Goal: Task Accomplishment & Management: Complete application form

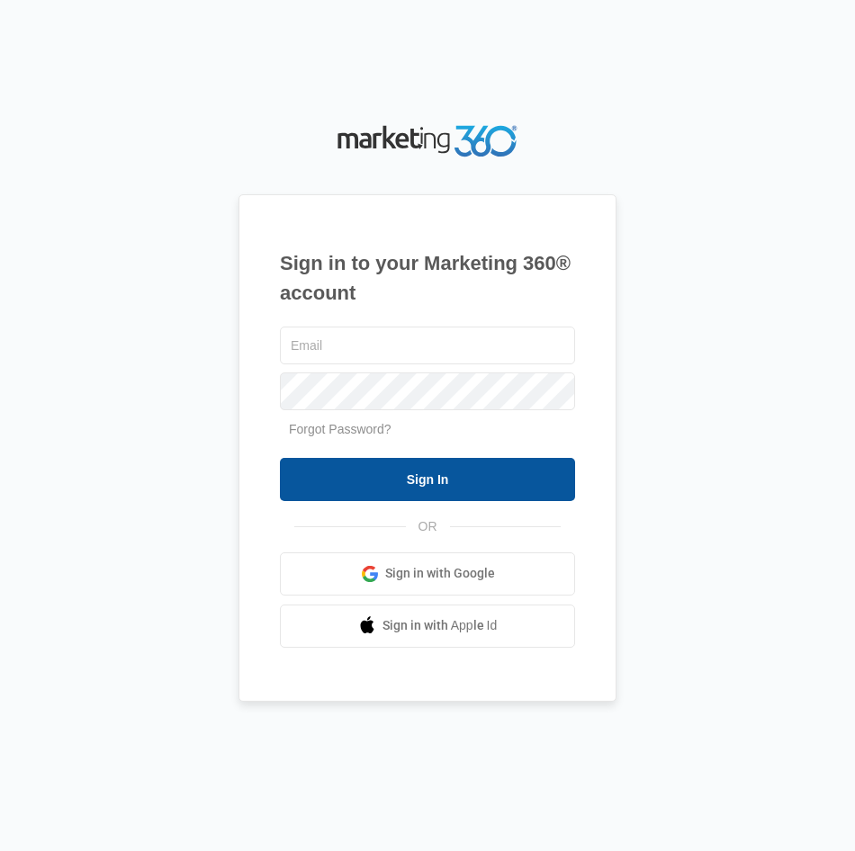
type input "[EMAIL_ADDRESS][DOMAIN_NAME]"
click at [409, 474] on input "Sign In" at bounding box center [427, 479] width 295 height 43
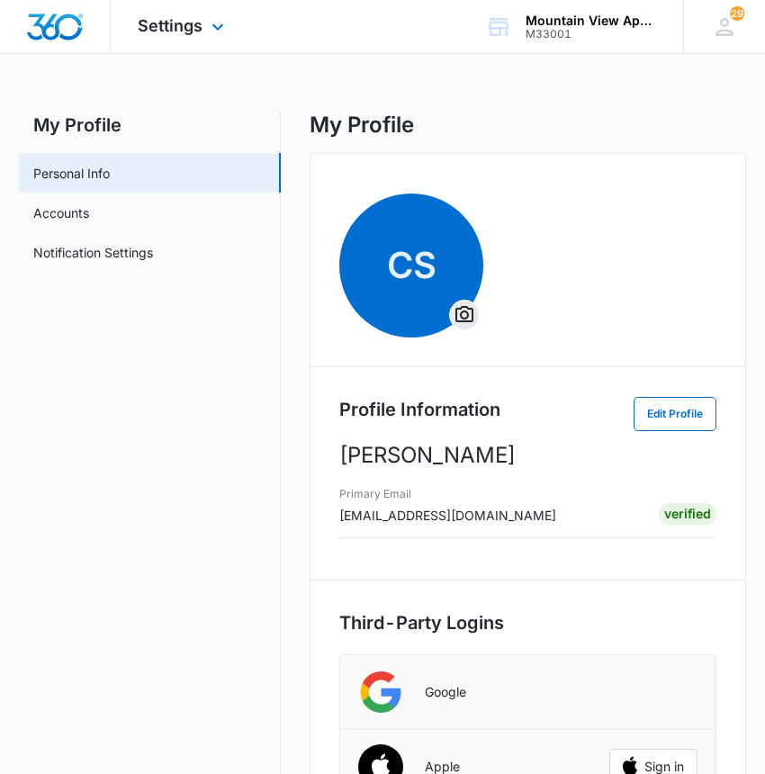
click at [153, 12] on div "Settings Apps Reputation Websites Forms CRM Email Social Content Ads Intelligen…" at bounding box center [183, 26] width 145 height 53
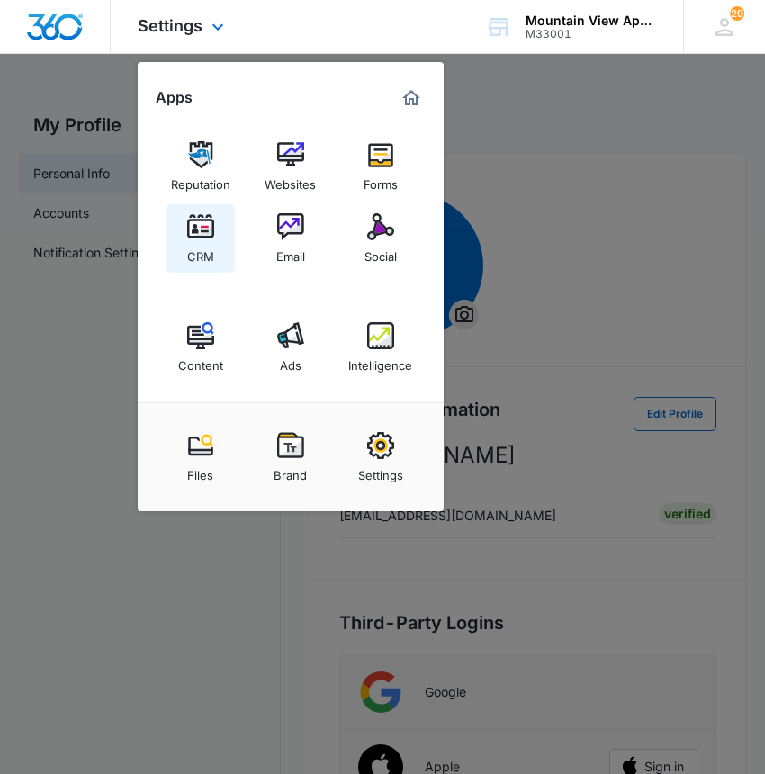
click at [208, 258] on div "CRM" at bounding box center [200, 251] width 27 height 23
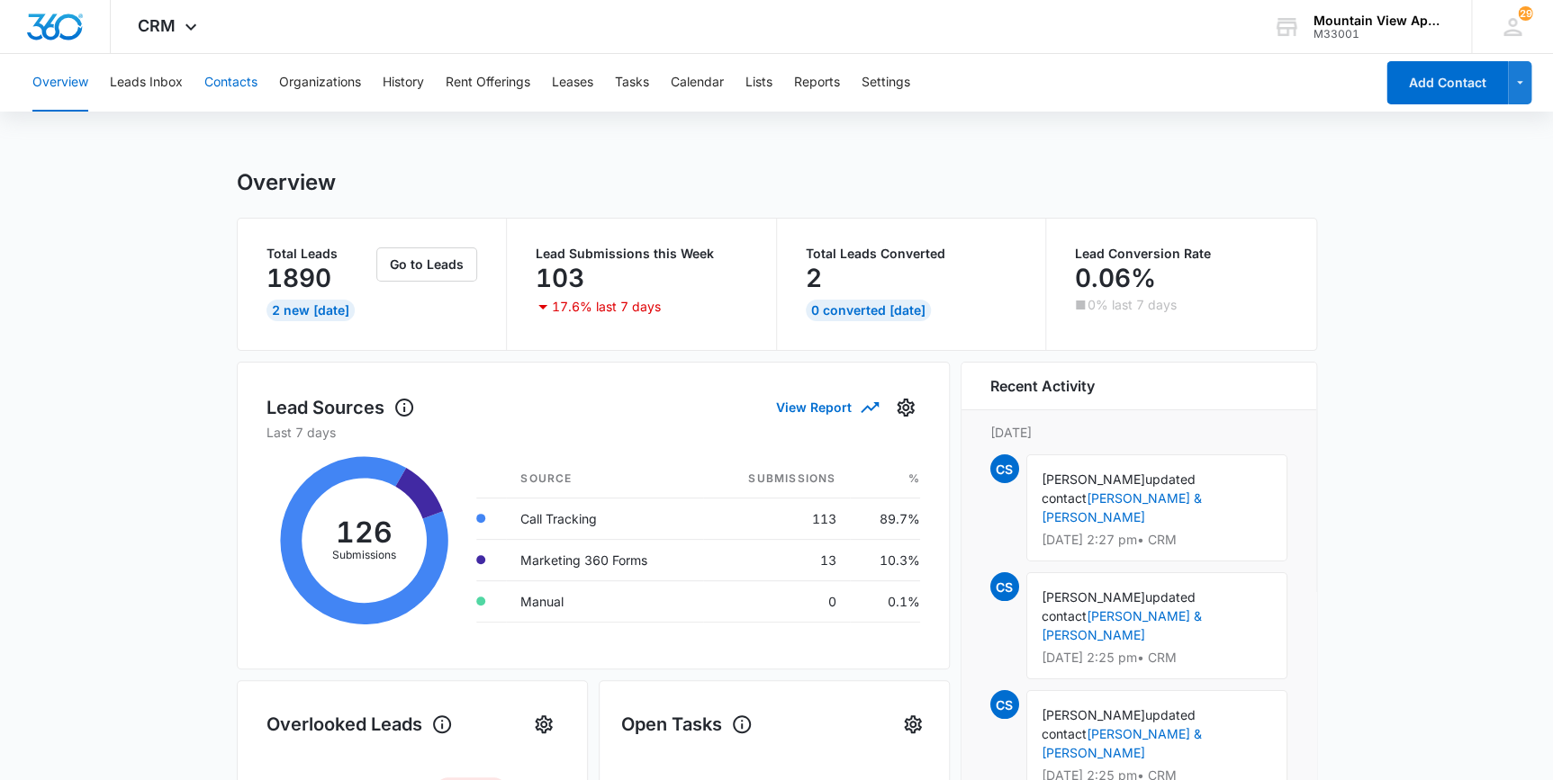
click at [234, 79] on button "Contacts" at bounding box center [230, 83] width 53 height 58
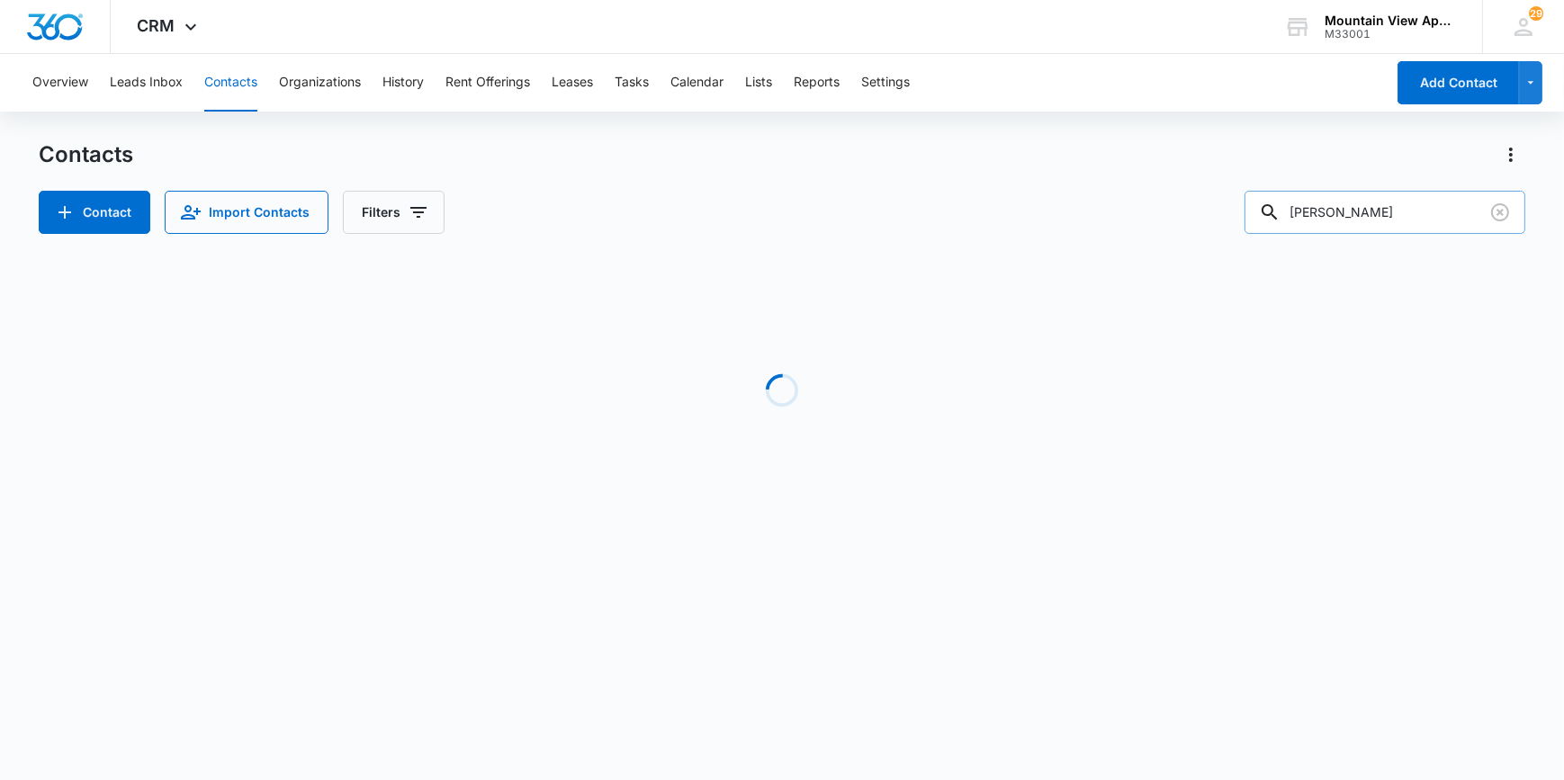
drag, startPoint x: 1362, startPoint y: 216, endPoint x: 1271, endPoint y: 225, distance: 91.3
click at [777, 225] on input "[PERSON_NAME]" at bounding box center [1385, 212] width 281 height 43
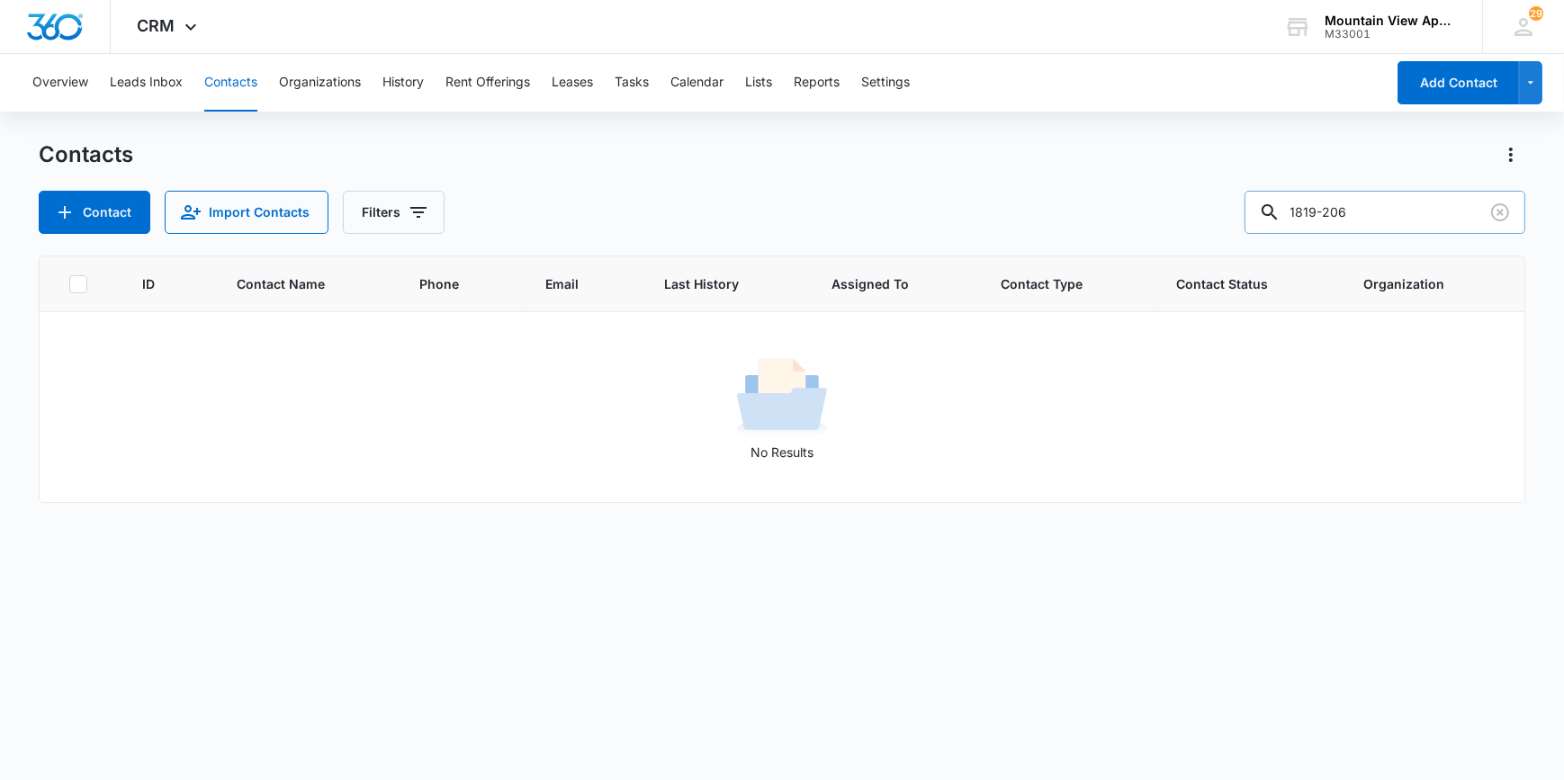
drag, startPoint x: 1377, startPoint y: 212, endPoint x: 1283, endPoint y: 215, distance: 94.5
click at [777, 215] on div "1819-206" at bounding box center [1385, 212] width 281 height 43
type input "l"
type input "[PERSON_NAME]"
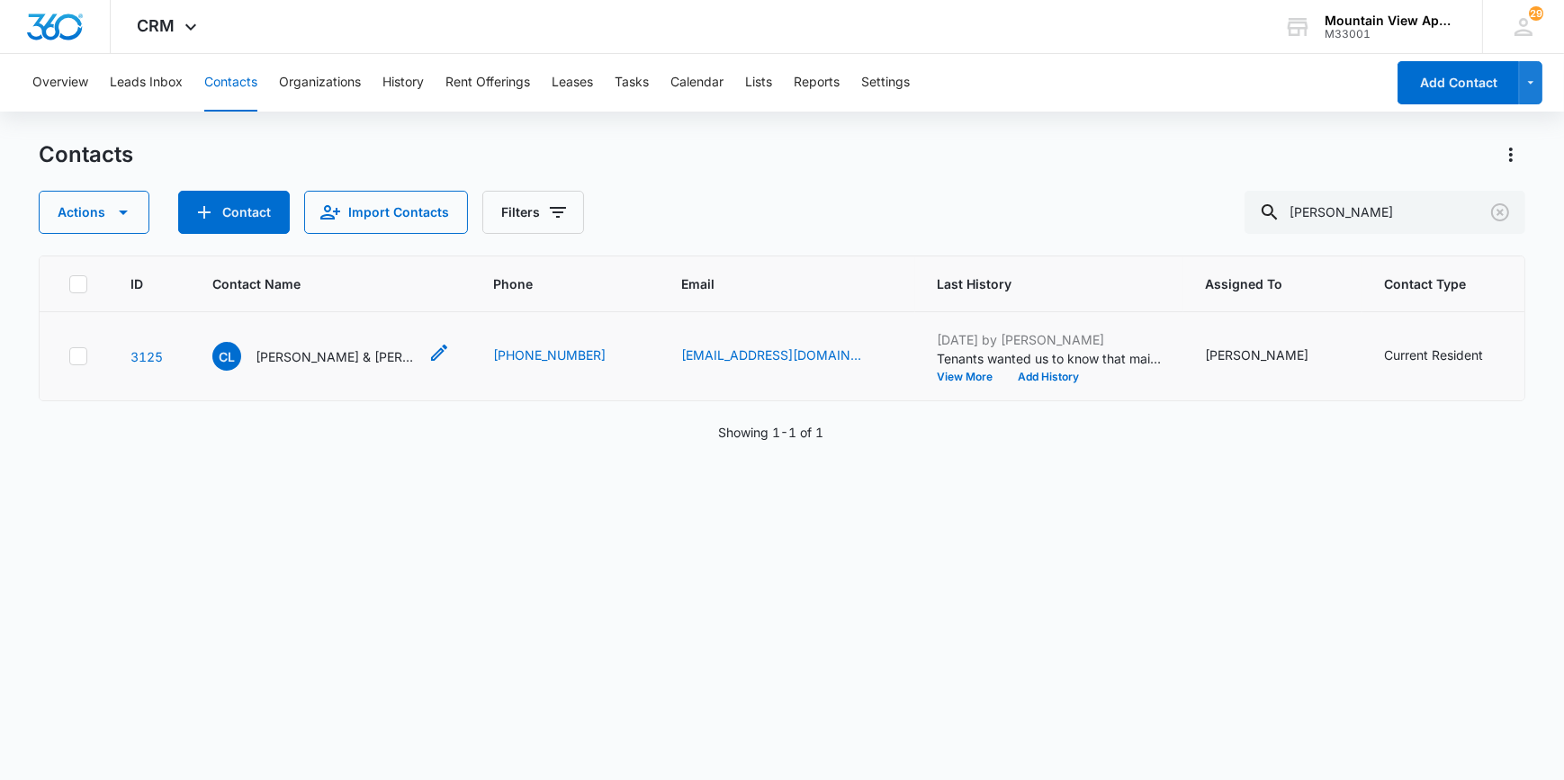
click at [357, 351] on p "[PERSON_NAME] & [PERSON_NAME]" at bounding box center [337, 356] width 162 height 19
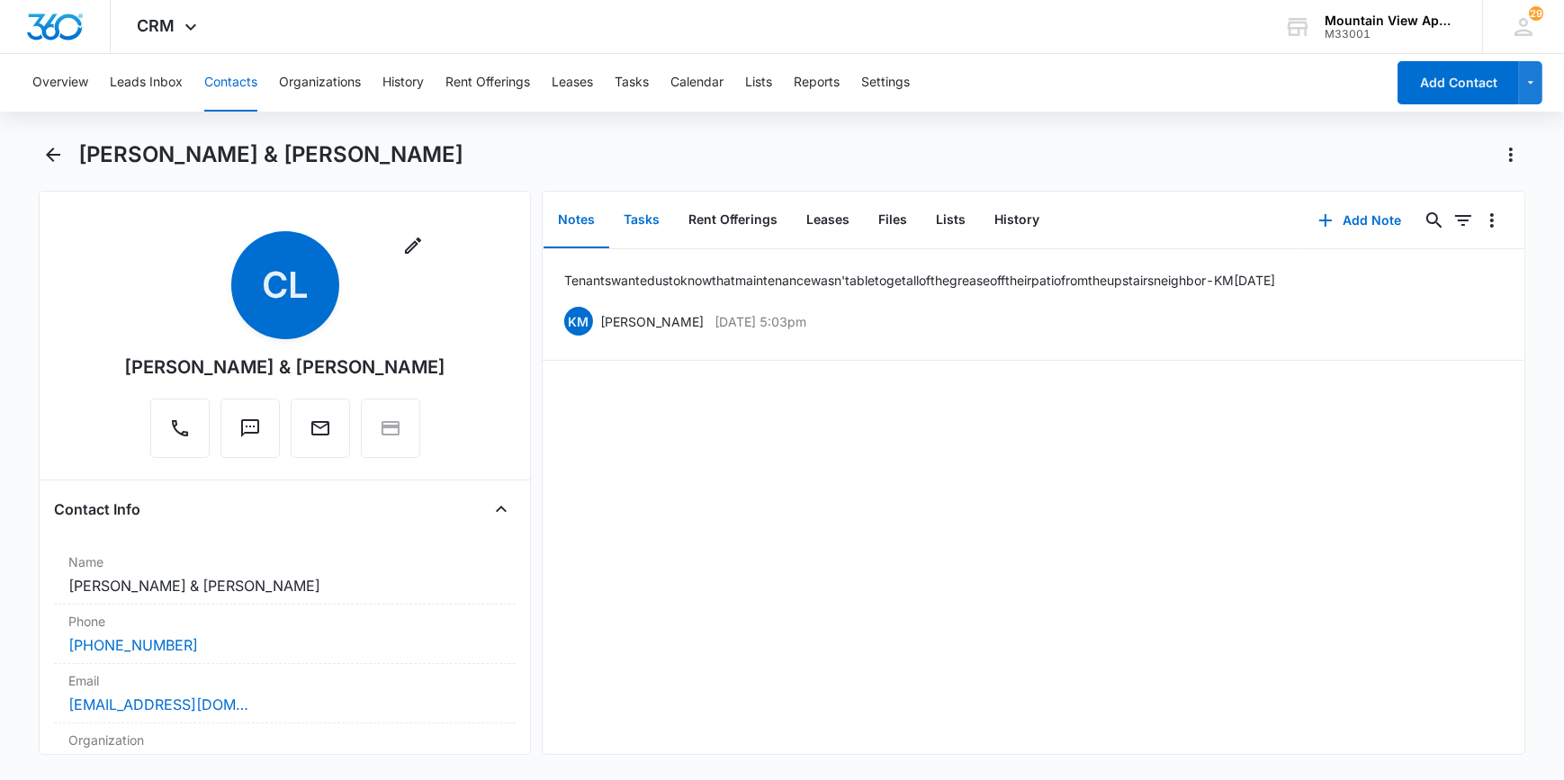
click at [641, 222] on button "Tasks" at bounding box center [641, 221] width 65 height 56
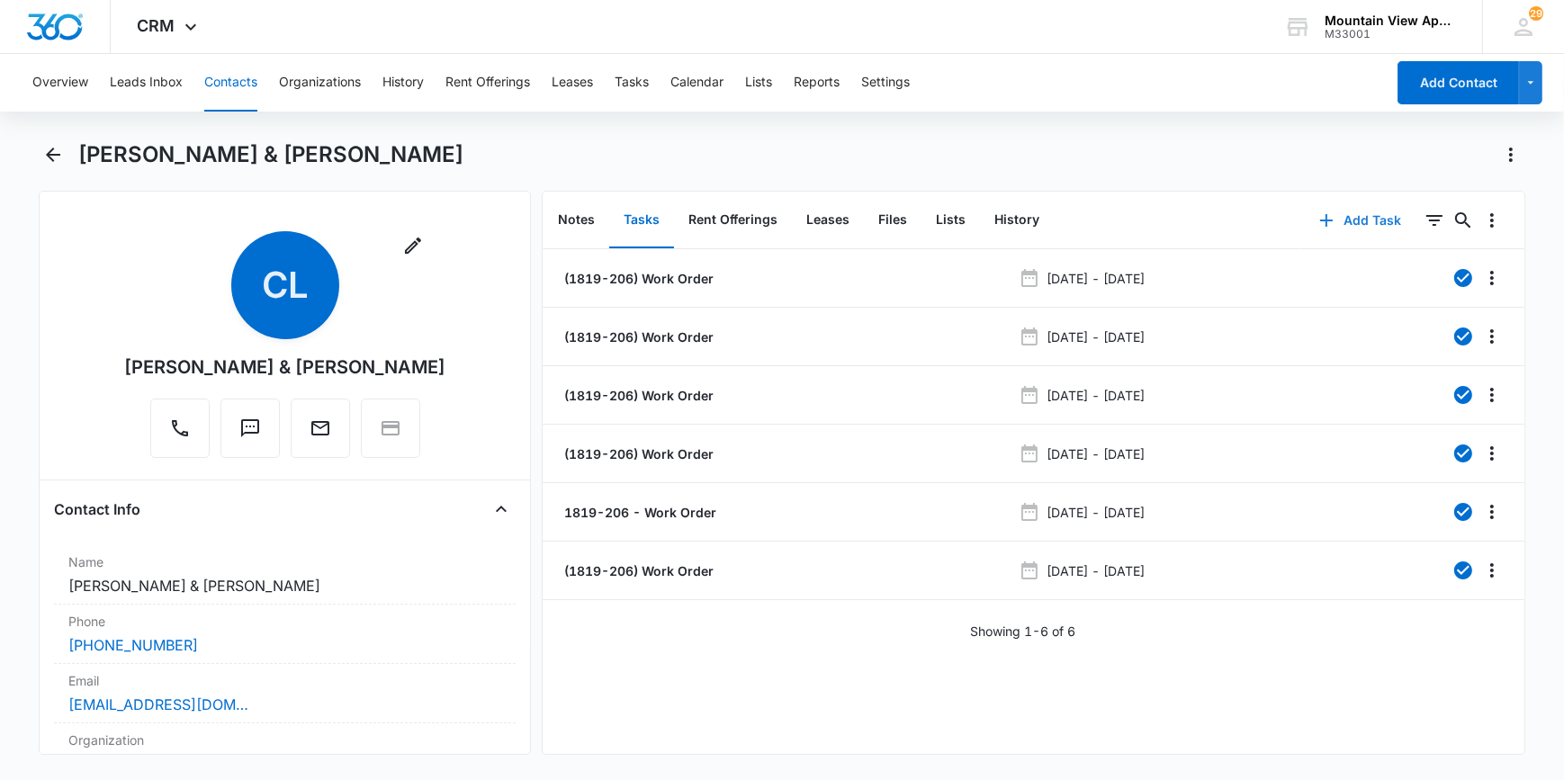
click at [777, 215] on button "Add Task" at bounding box center [1360, 220] width 119 height 43
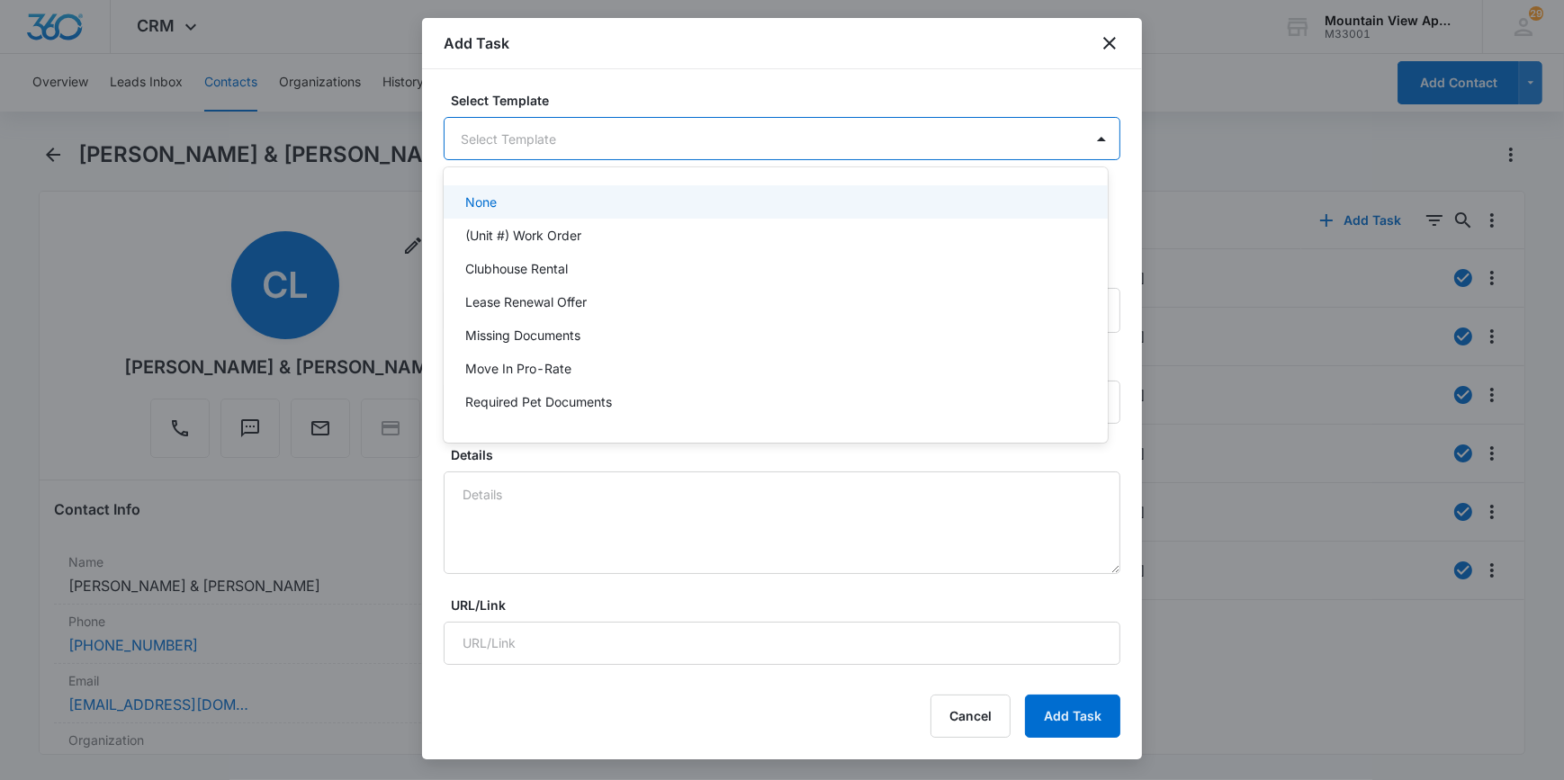
click at [496, 149] on body "CRM Apps Reputation Websites Forms CRM Email Social Content Ads Intelligence Fi…" at bounding box center [782, 390] width 1564 height 780
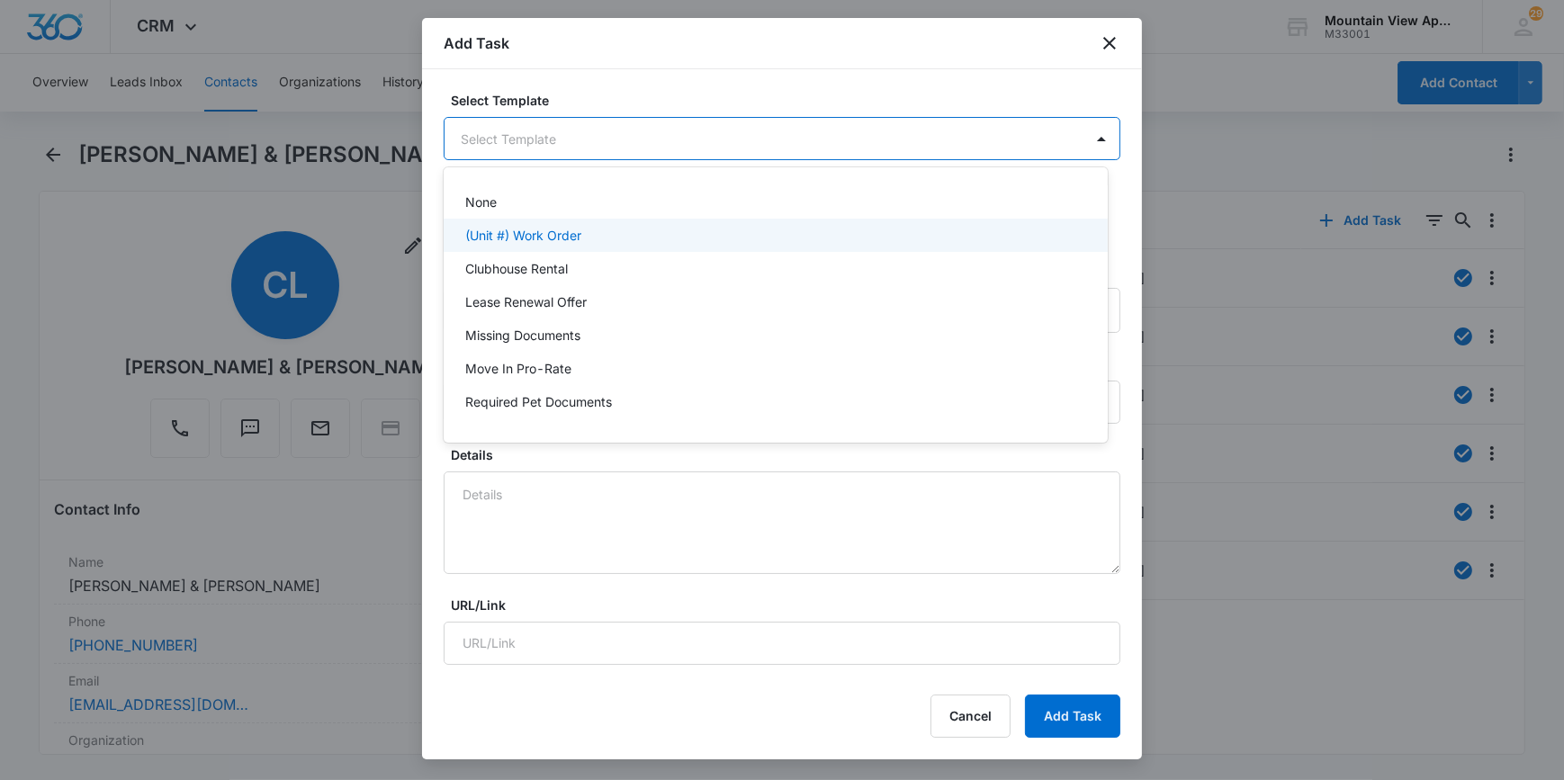
click at [499, 232] on p "(Unit #) Work Order" at bounding box center [523, 235] width 116 height 19
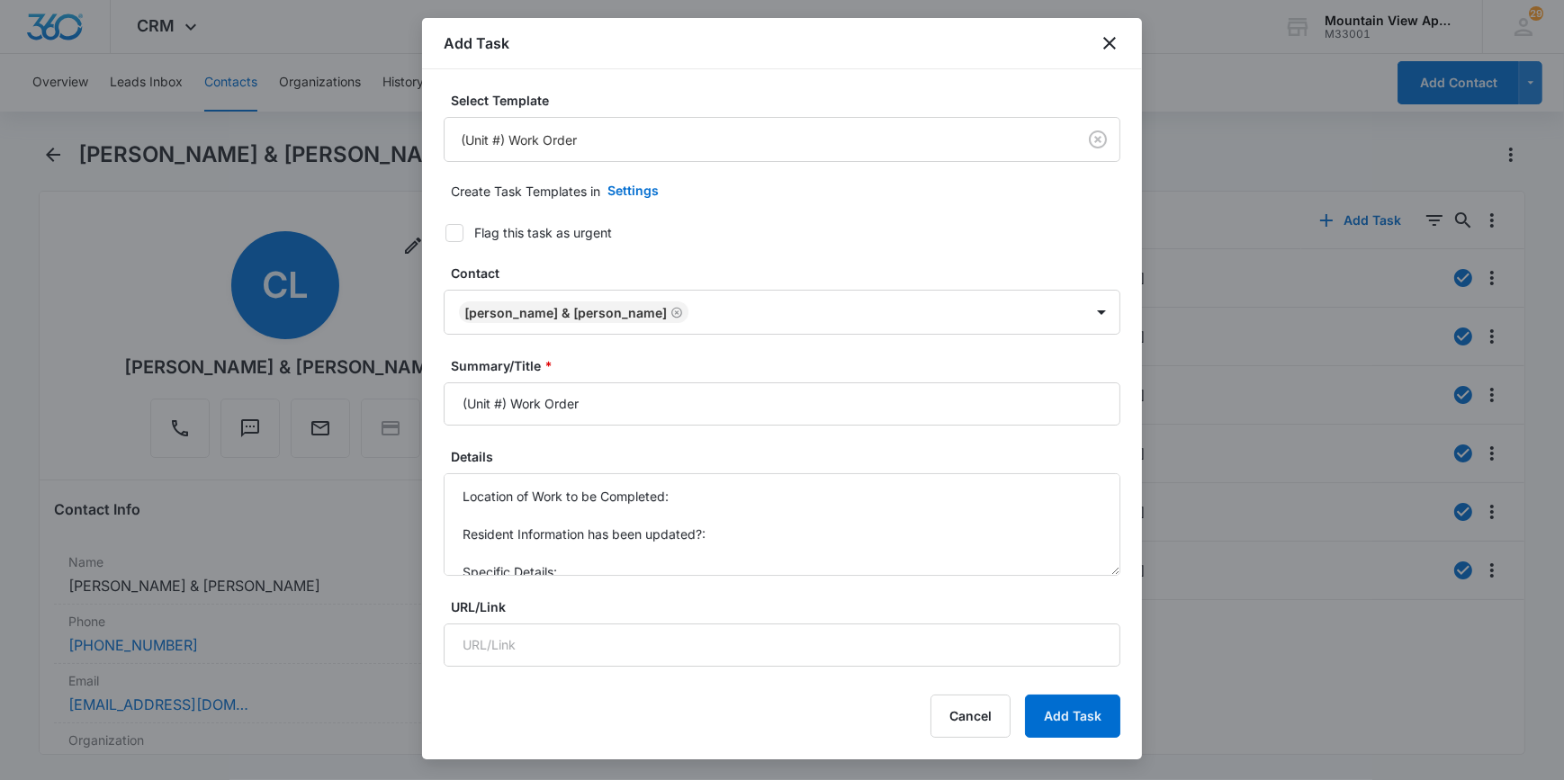
click at [455, 234] on icon at bounding box center [454, 233] width 11 height 8
click at [446, 234] on input "Flag this task as urgent" at bounding box center [439, 233] width 13 height 13
checkbox input "true"
click at [461, 410] on input "(Unit #) Work Order" at bounding box center [782, 404] width 677 height 43
click at [467, 404] on input "(Unit #) Work Order" at bounding box center [782, 404] width 677 height 43
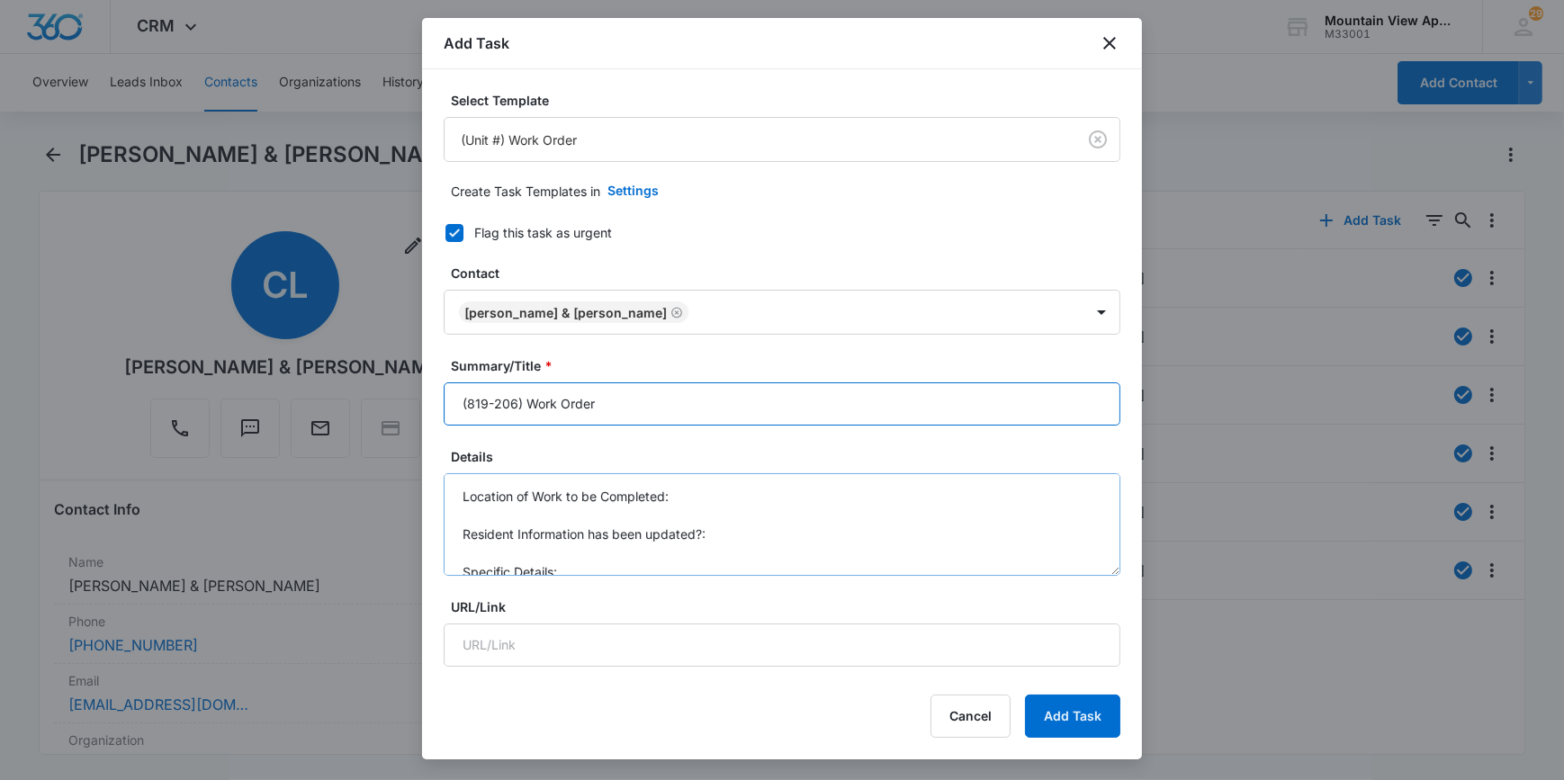
type input "(819-206) Work Order"
click at [713, 496] on textarea "Location of Work to be Completed: Resident Information has been updated?: Speci…" at bounding box center [782, 524] width 677 height 103
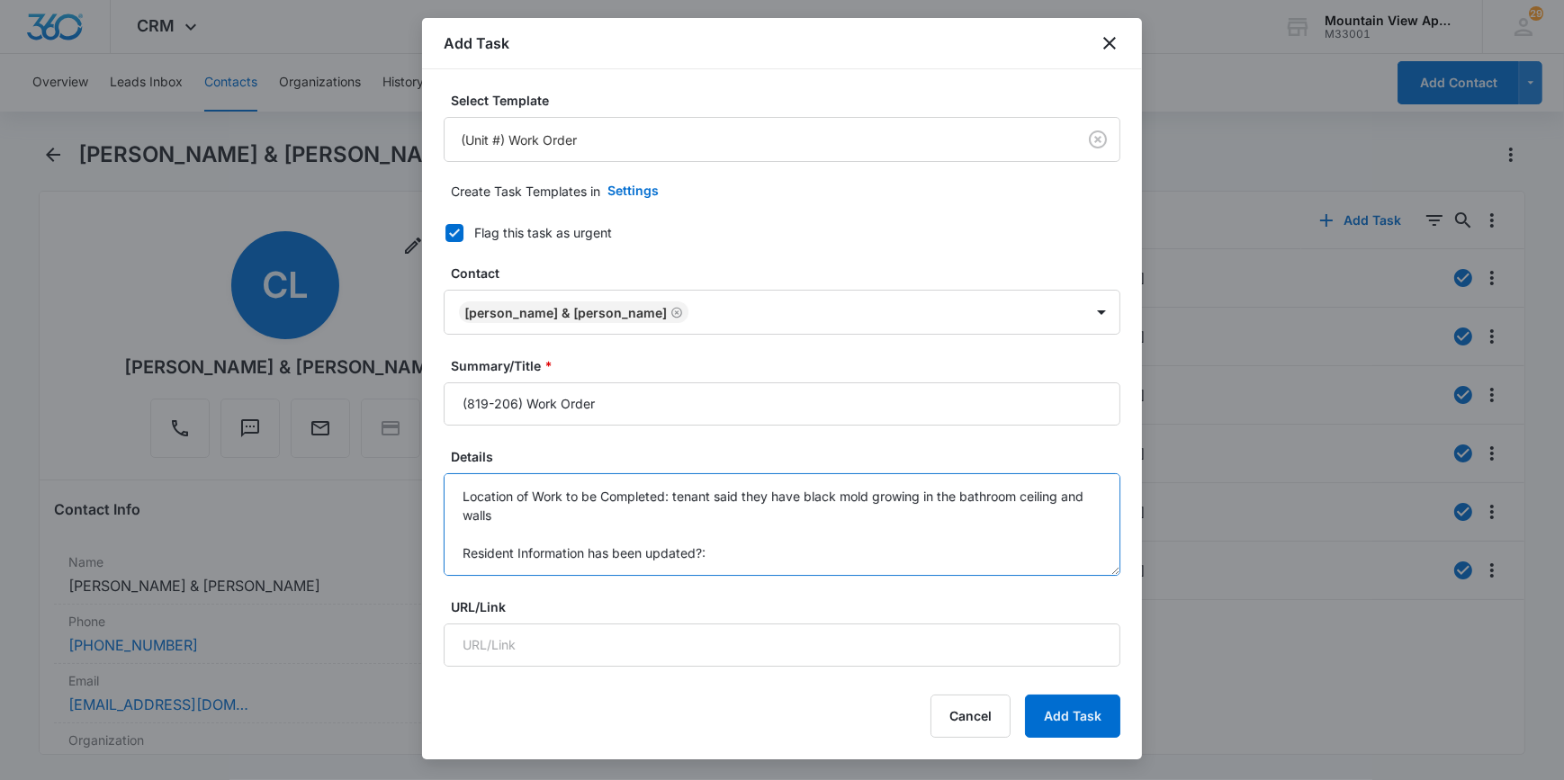
click at [470, 535] on textarea "Location of Work to be Completed: tenant said they have black mold growing in t…" at bounding box center [782, 524] width 677 height 103
click at [703, 534] on textarea "Location of Work to be Completed: tenant said they have black mold growing in t…" at bounding box center [782, 524] width 677 height 103
click at [771, 545] on textarea "Location of Work to be Completed: tenant said they have black mold growing in t…" at bounding box center [782, 524] width 677 height 103
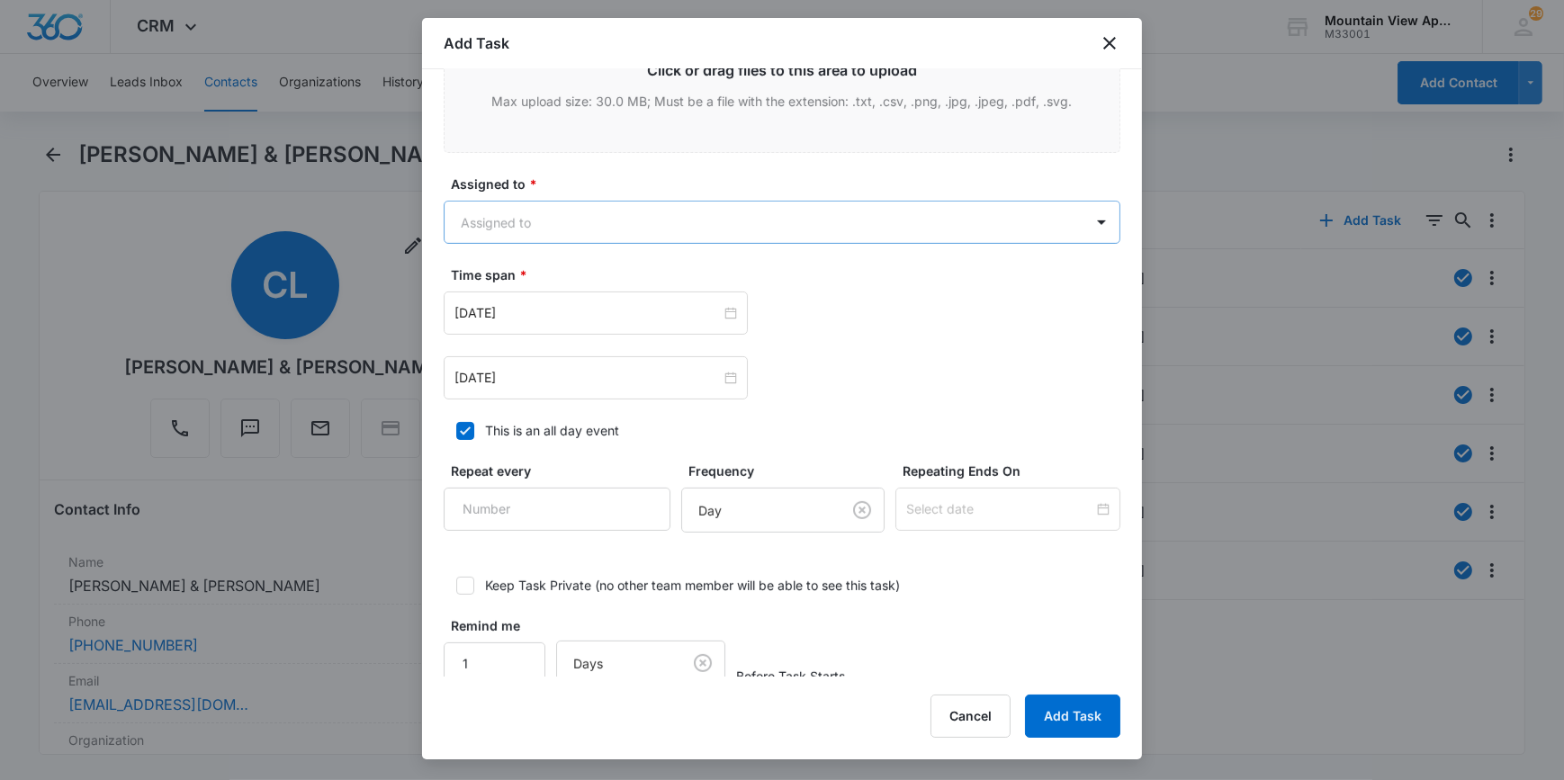
scroll to position [981, 0]
type textarea "Location of Work to be Completed: tenant said they have black mold growing in t…"
click at [477, 221] on body "CRM Apps Reputation Websites Forms CRM Email Social Content Ads Intelligence Fi…" at bounding box center [782, 390] width 1564 height 780
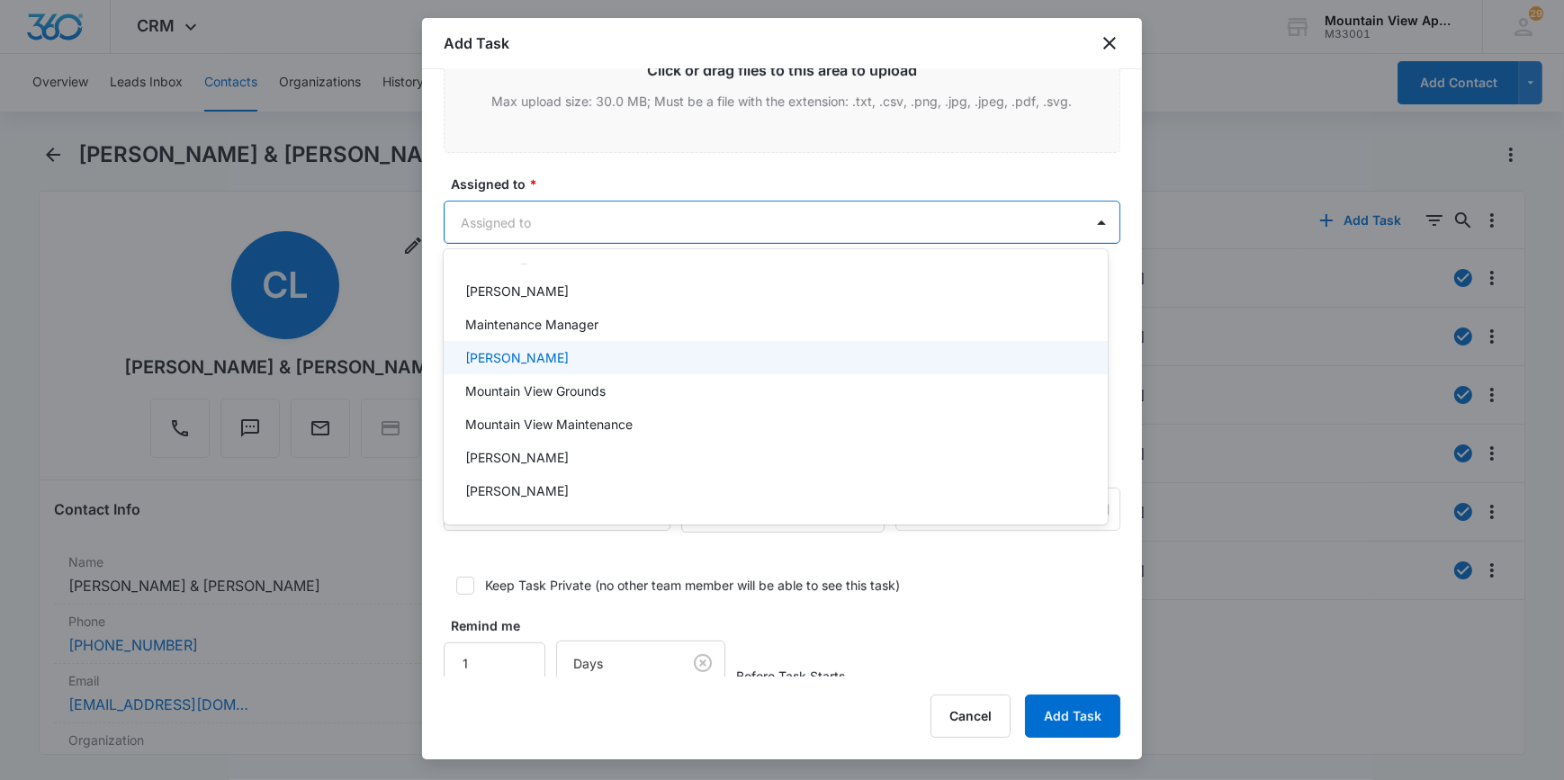
scroll to position [393, 0]
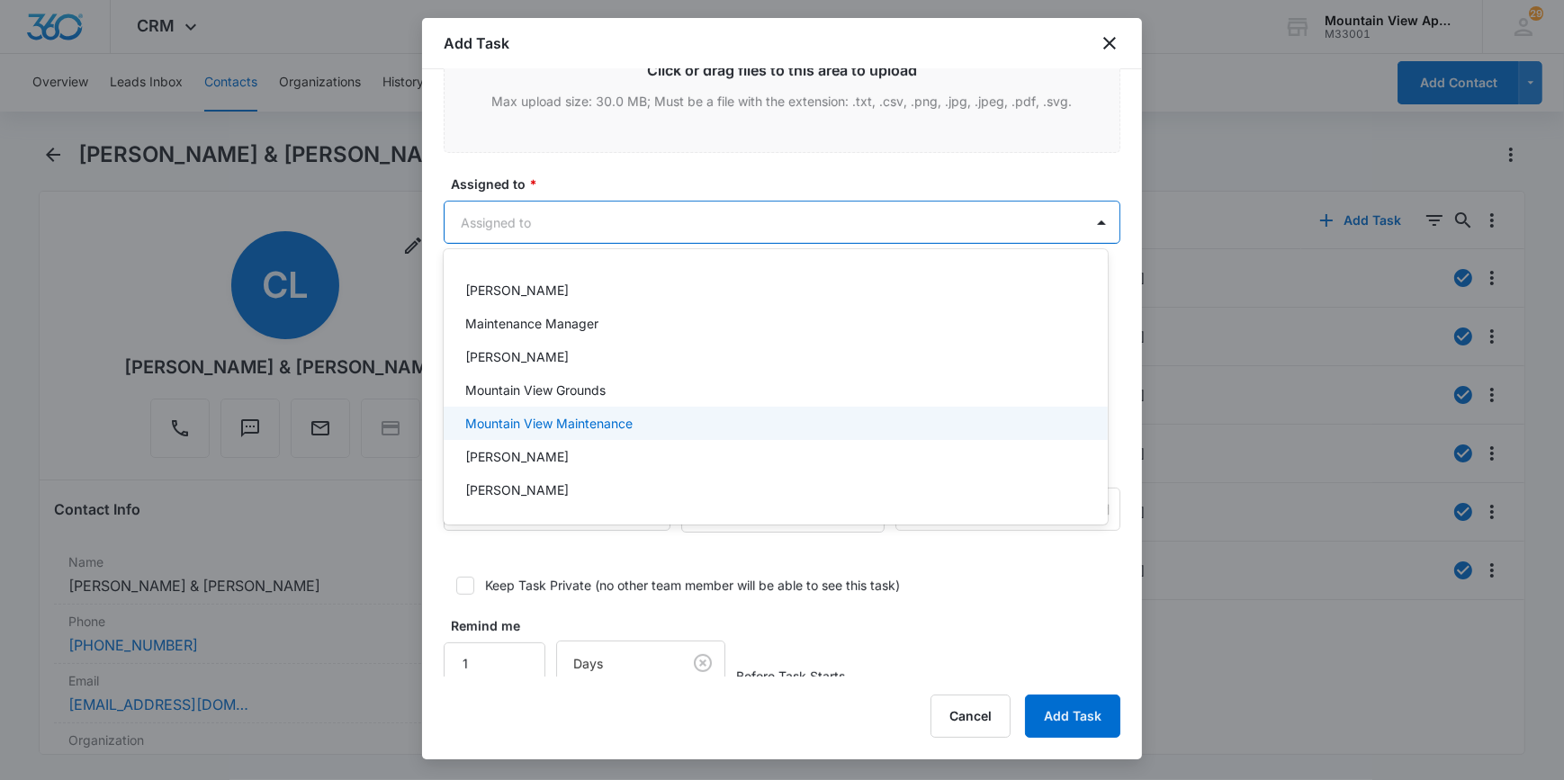
click at [656, 423] on div "Mountain View Maintenance" at bounding box center [773, 423] width 617 height 19
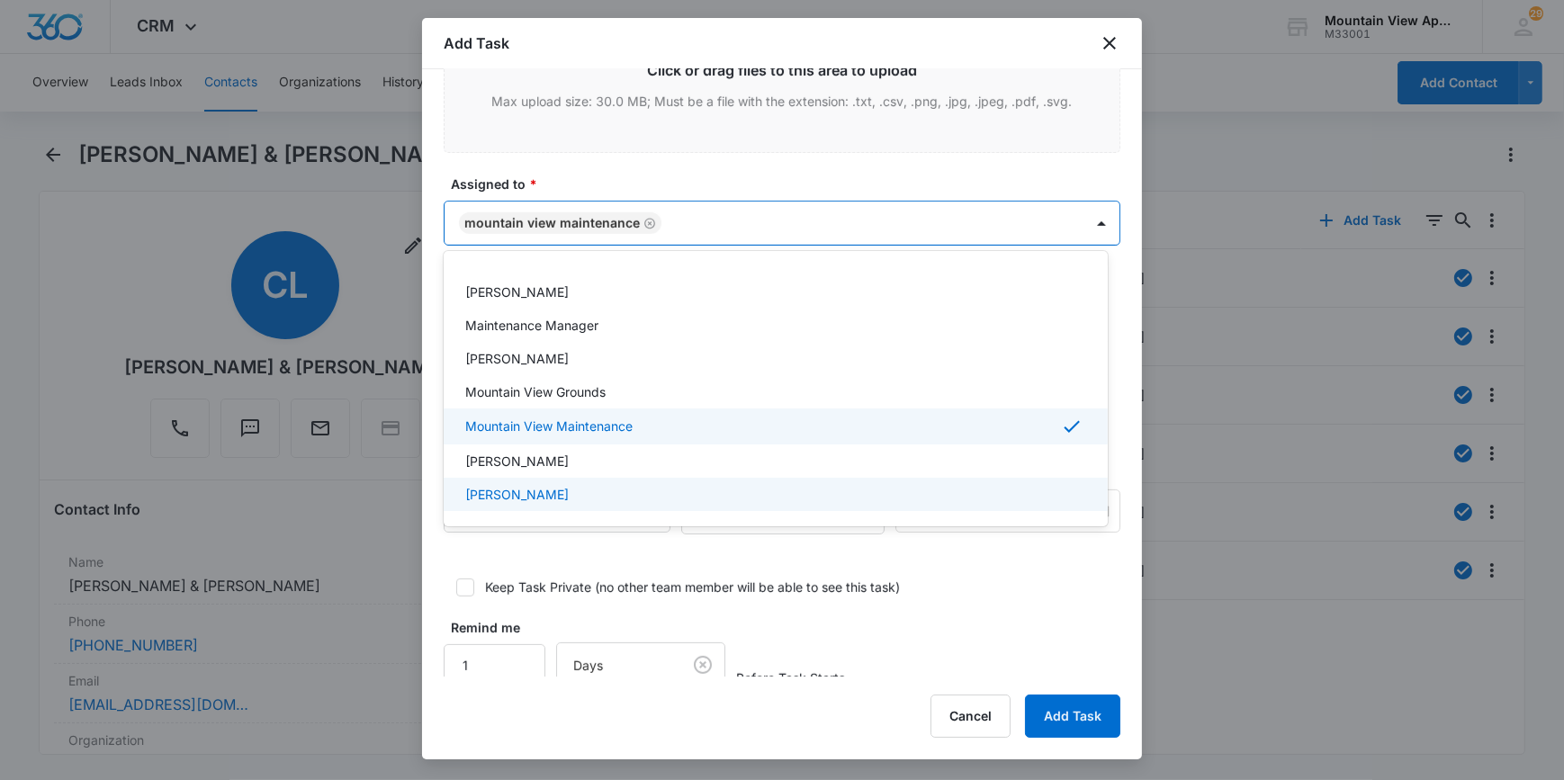
click at [467, 550] on div at bounding box center [782, 390] width 1564 height 780
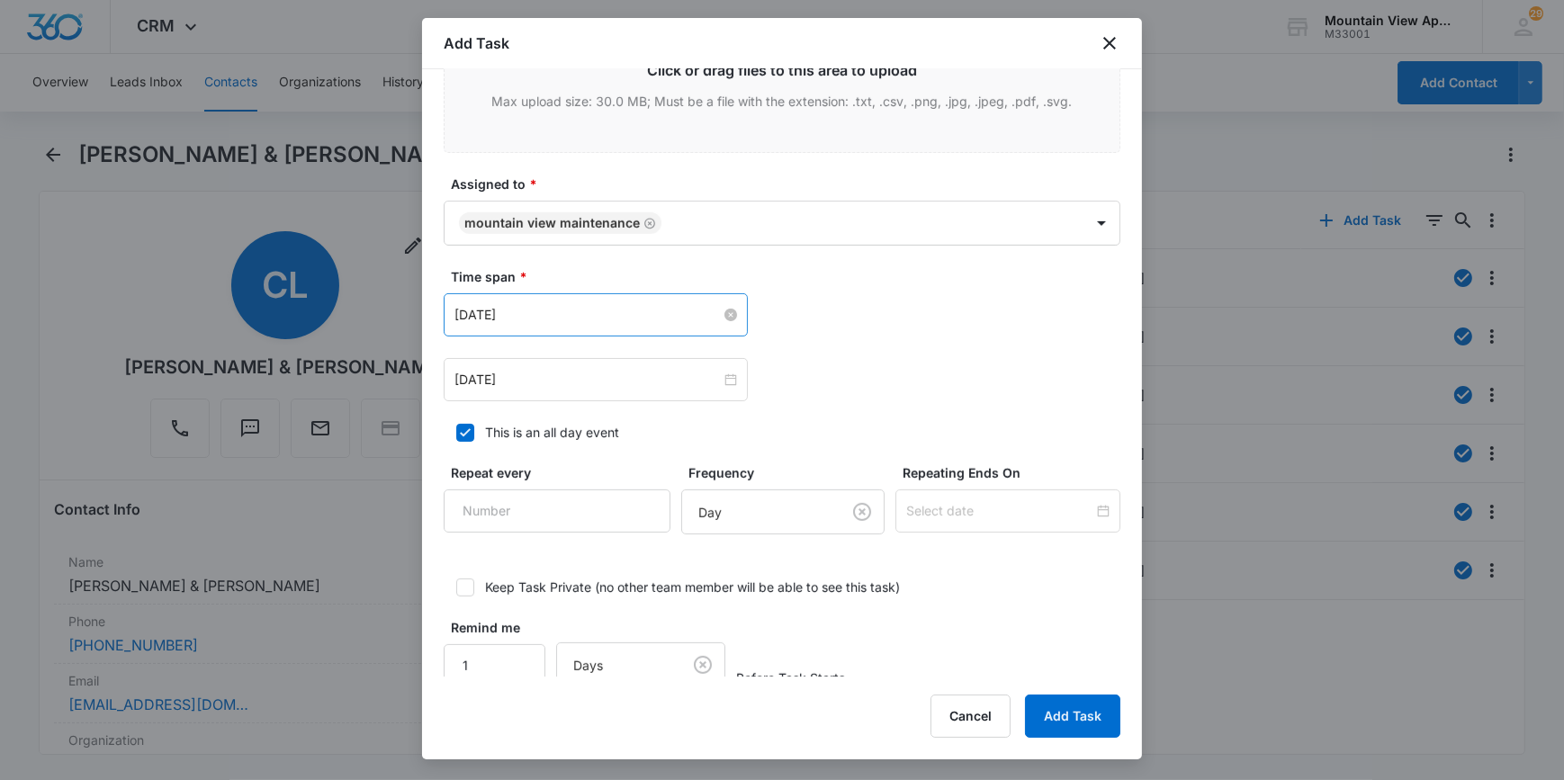
click at [476, 310] on input "[DATE]" at bounding box center [588, 315] width 266 height 20
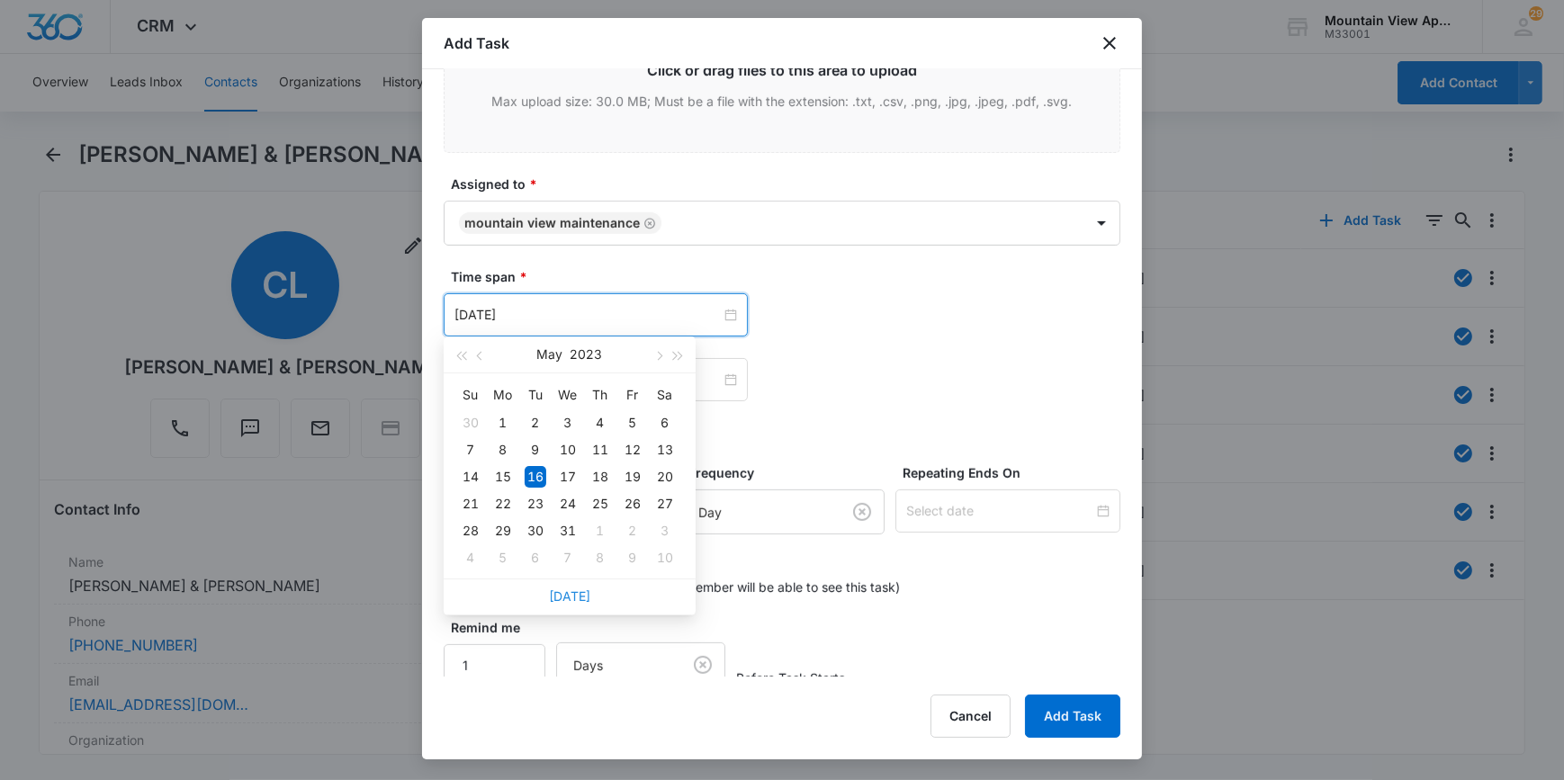
click at [582, 591] on link "[DATE]" at bounding box center [569, 596] width 41 height 15
type input "[DATE]"
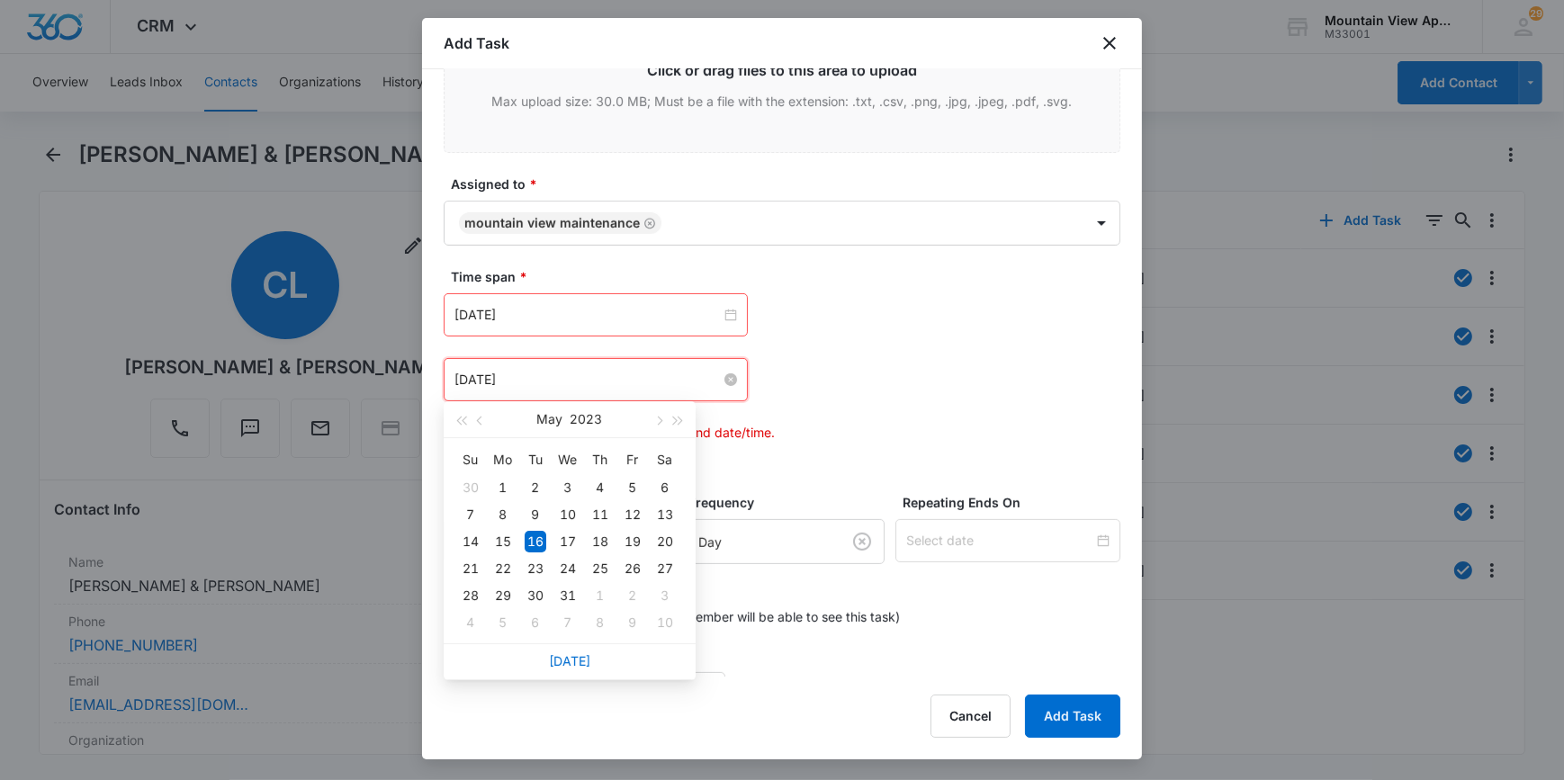
click at [554, 380] on input "[DATE]" at bounding box center [588, 380] width 266 height 20
click at [572, 657] on link "[DATE]" at bounding box center [569, 660] width 41 height 15
type input "[DATE]"
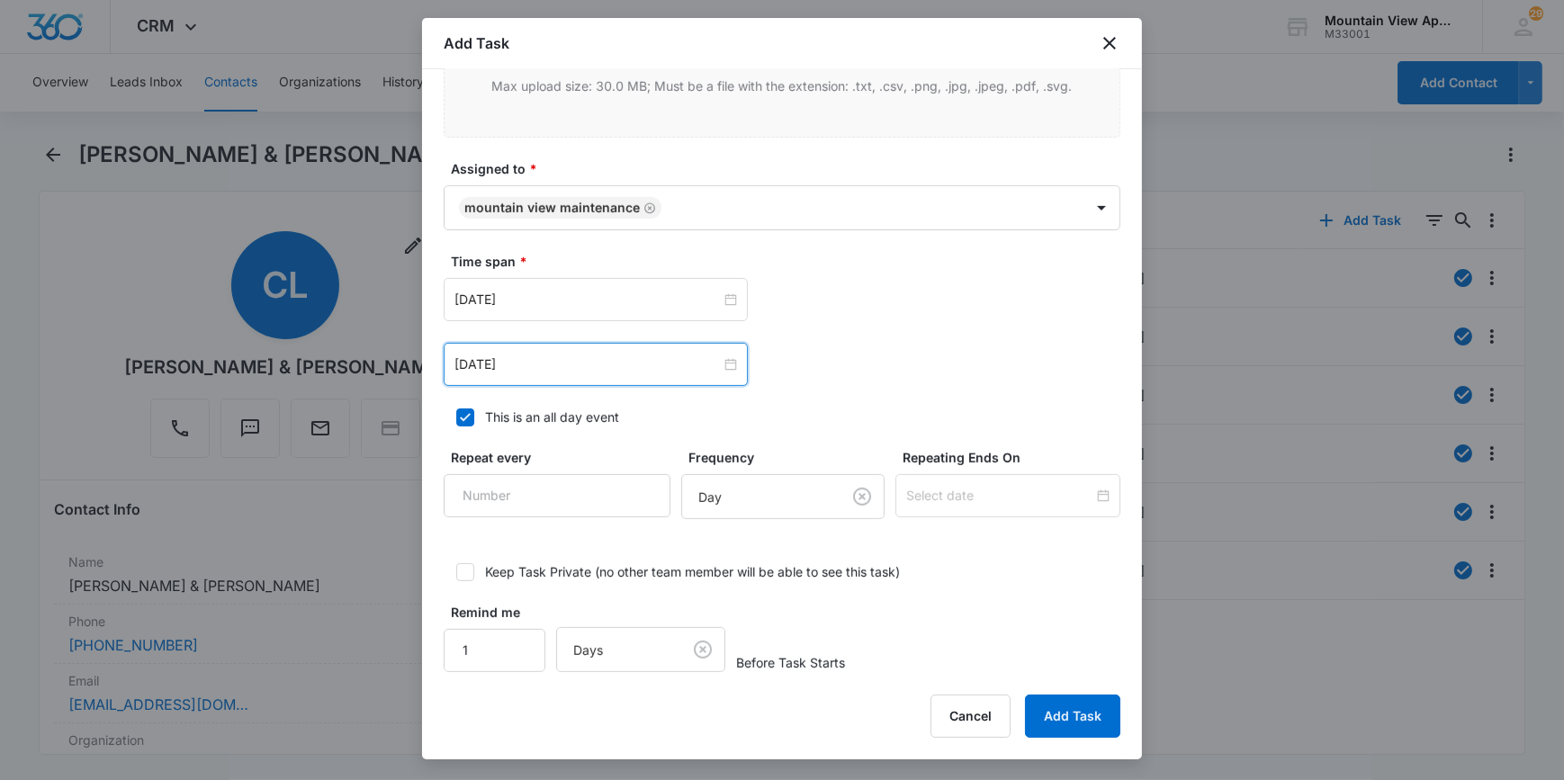
scroll to position [1012, 0]
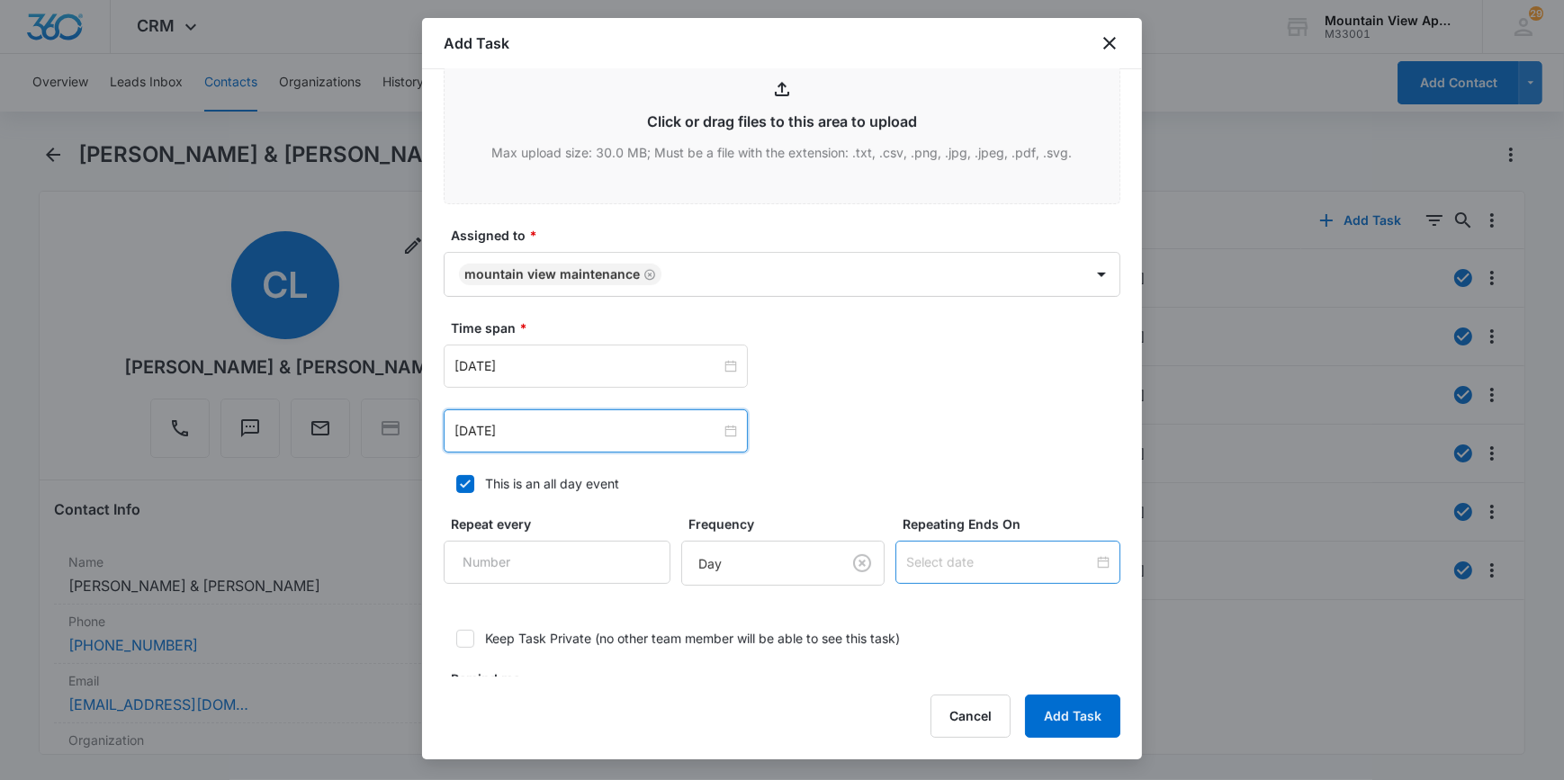
click at [777, 545] on div at bounding box center [1008, 562] width 225 height 43
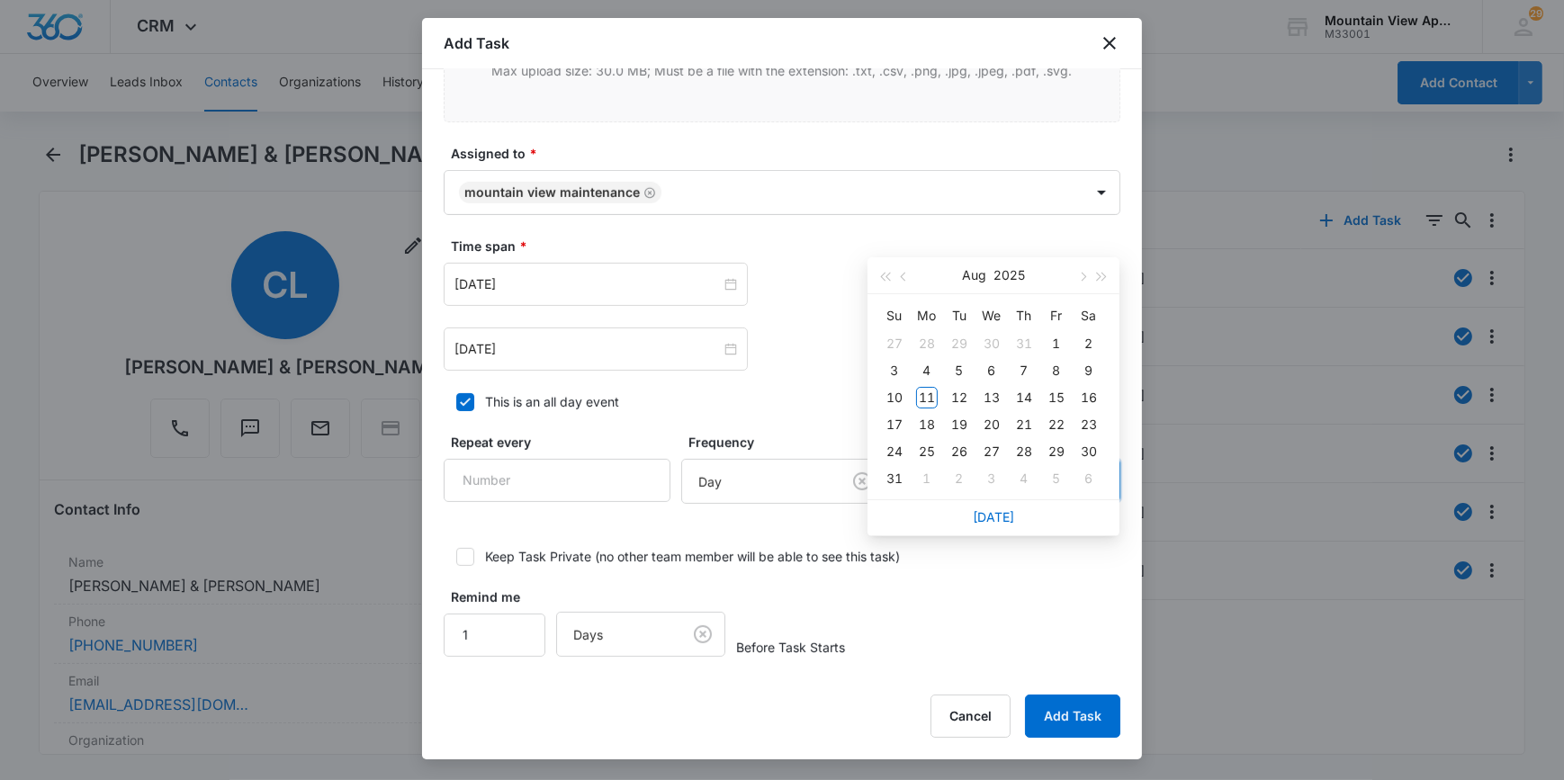
click at [777, 638] on div "Remind me 1 Days Before Task Starts" at bounding box center [782, 622] width 677 height 69
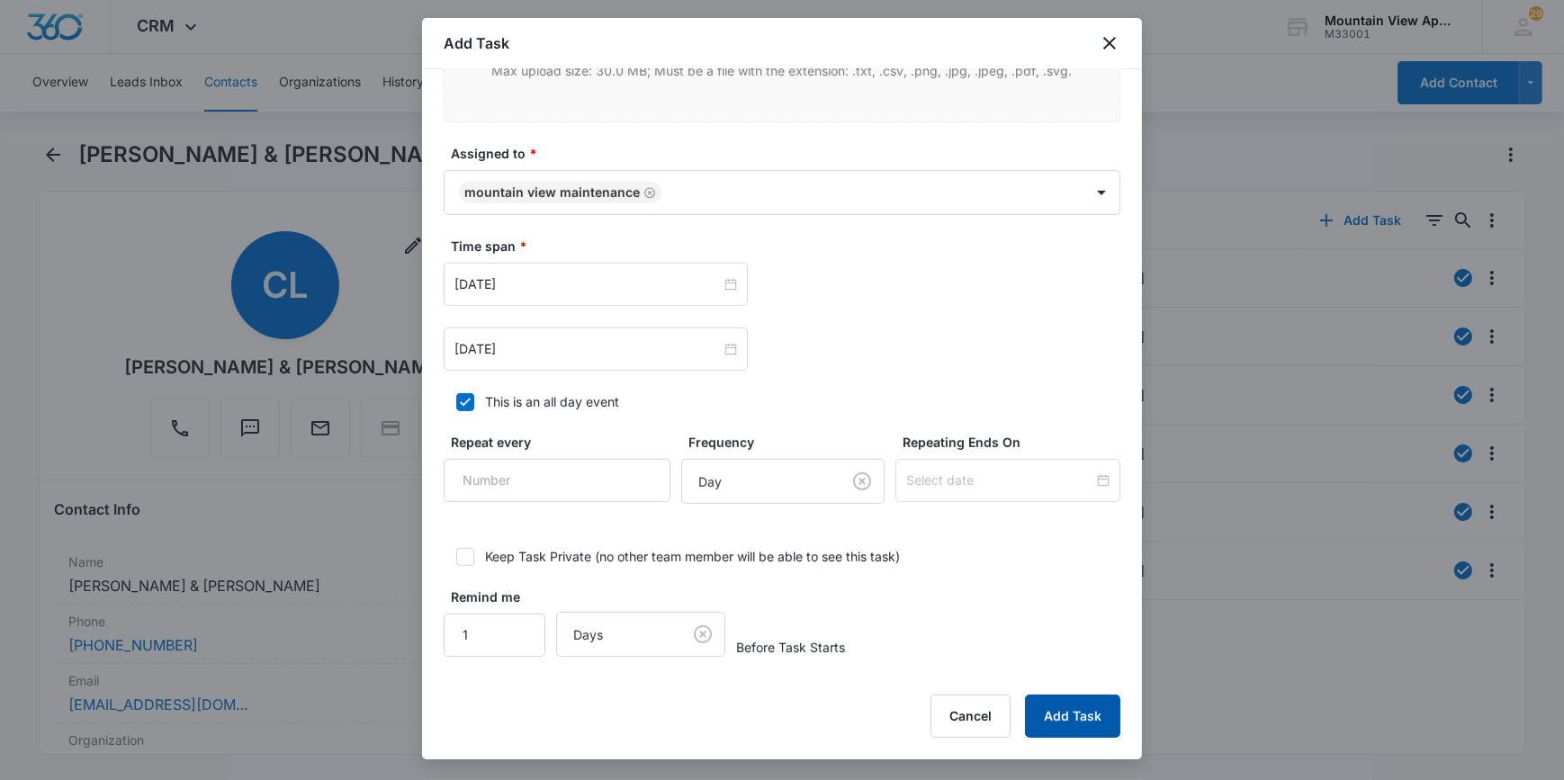
click at [777, 720] on button "Add Task" at bounding box center [1072, 716] width 95 height 43
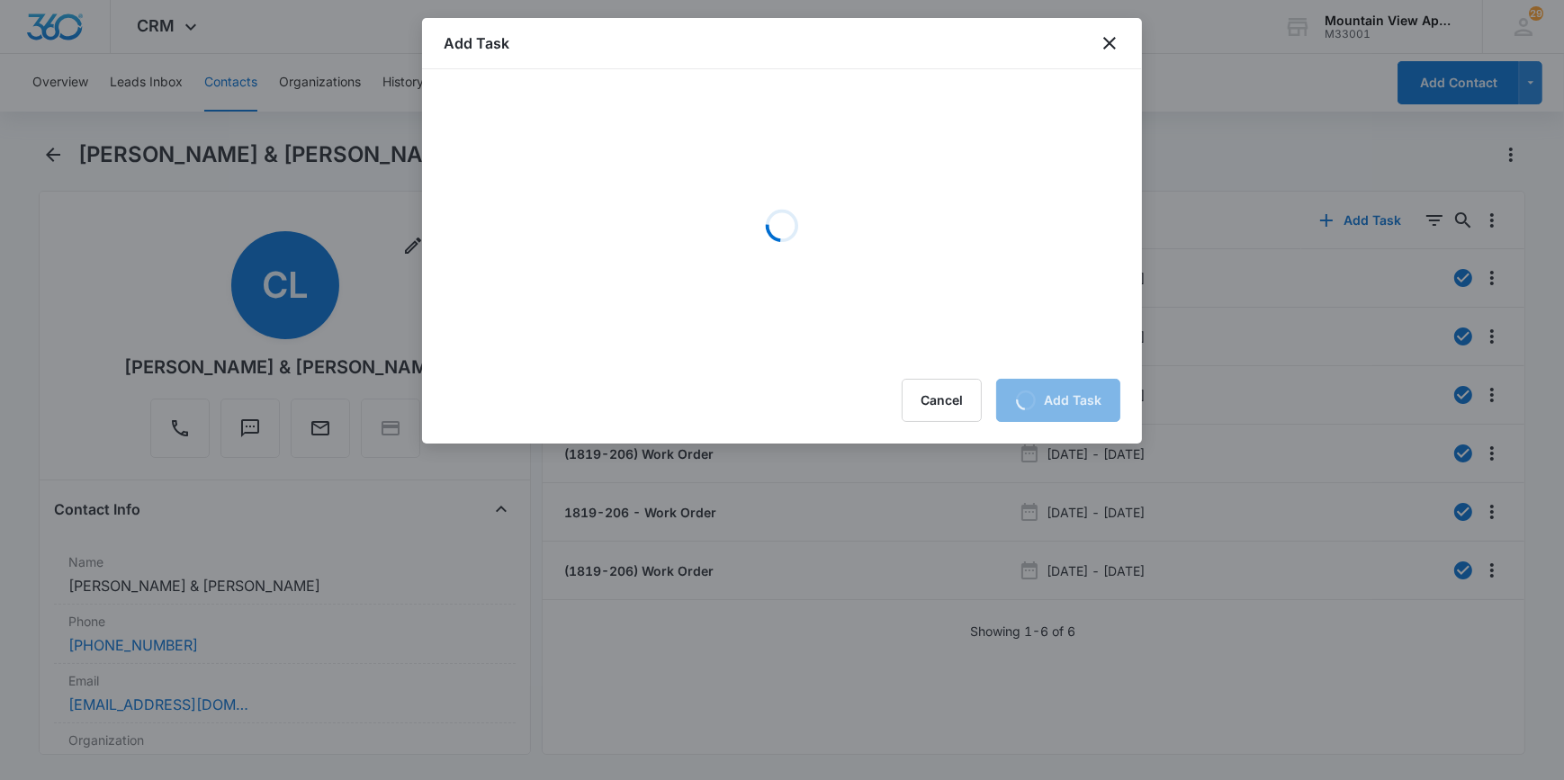
scroll to position [0, 0]
